Goal: Entertainment & Leisure: Consume media (video, audio)

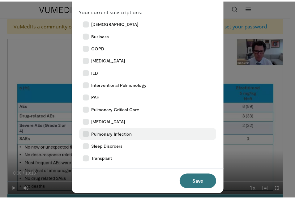
scroll to position [58, 0]
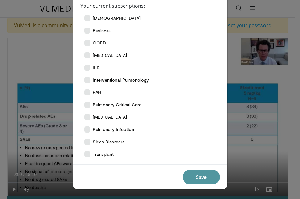
click at [199, 175] on button "Save" at bounding box center [201, 177] width 37 height 15
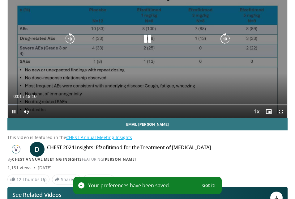
scroll to position [93, 0]
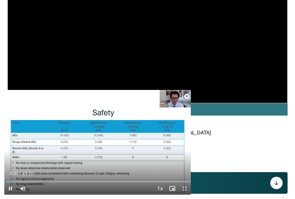
click at [8, 188] on video-js "**********" at bounding box center [97, 142] width 187 height 105
click at [185, 187] on span "Video Player" at bounding box center [185, 189] width 12 height 12
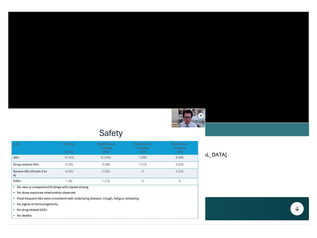
scroll to position [111, 0]
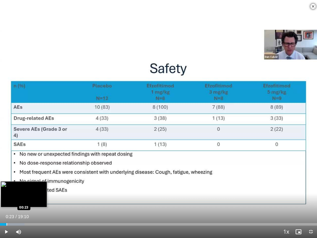
click at [6, 199] on div "Loaded : 7.76% 00:23 00:23" at bounding box center [158, 224] width 317 height 2
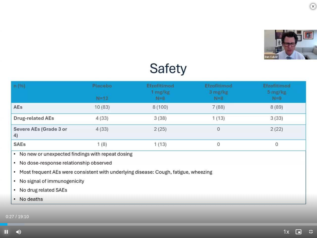
click at [6, 199] on span "Video Player" at bounding box center [6, 231] width 12 height 12
click at [18, 199] on span "Video Player" at bounding box center [18, 231] width 12 height 12
click at [6, 199] on span "Video Player" at bounding box center [6, 231] width 12 height 12
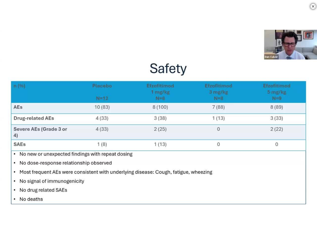
click at [295, 6] on span "Video Player" at bounding box center [313, 6] width 12 height 12
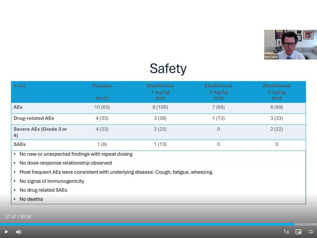
click at [295, 6] on div "10 seconds Tap to unmute" at bounding box center [158, 119] width 317 height 238
click at [295, 199] on span "Video Player" at bounding box center [310, 231] width 12 height 12
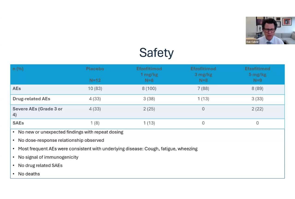
scroll to position [3, 0]
